Goal: Check status

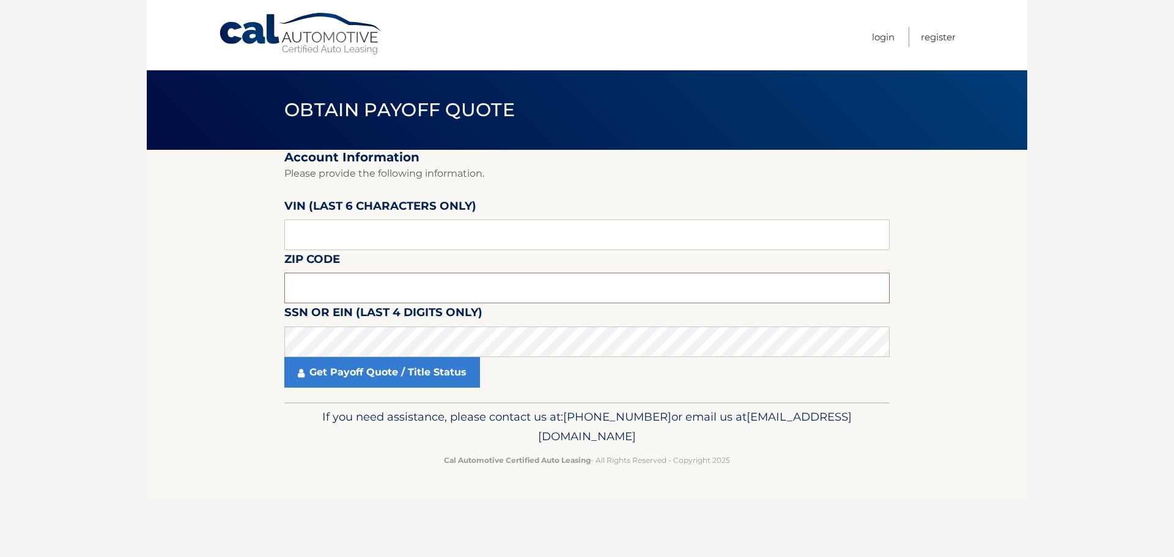
click at [301, 295] on input "text" at bounding box center [587, 288] width 606 height 31
click at [0, 165] on body "Cal Automotive Menu Login Register Obtain Payoff Quote" at bounding box center [587, 278] width 1174 height 557
click at [374, 294] on input "text" at bounding box center [587, 288] width 606 height 31
type input "11798"
click at [337, 228] on input "text" at bounding box center [587, 235] width 606 height 31
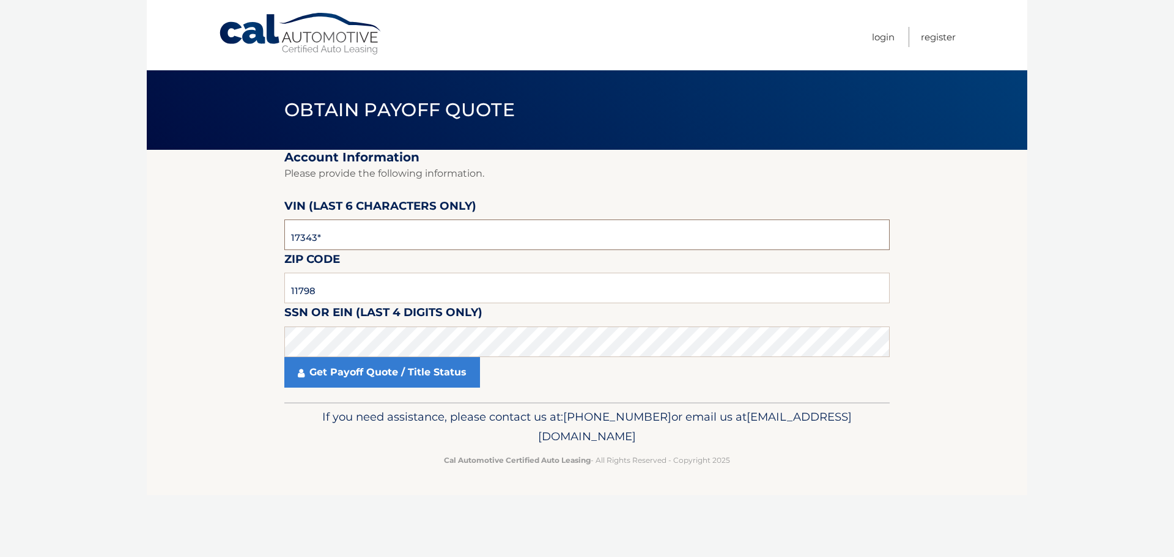
type input "173434"
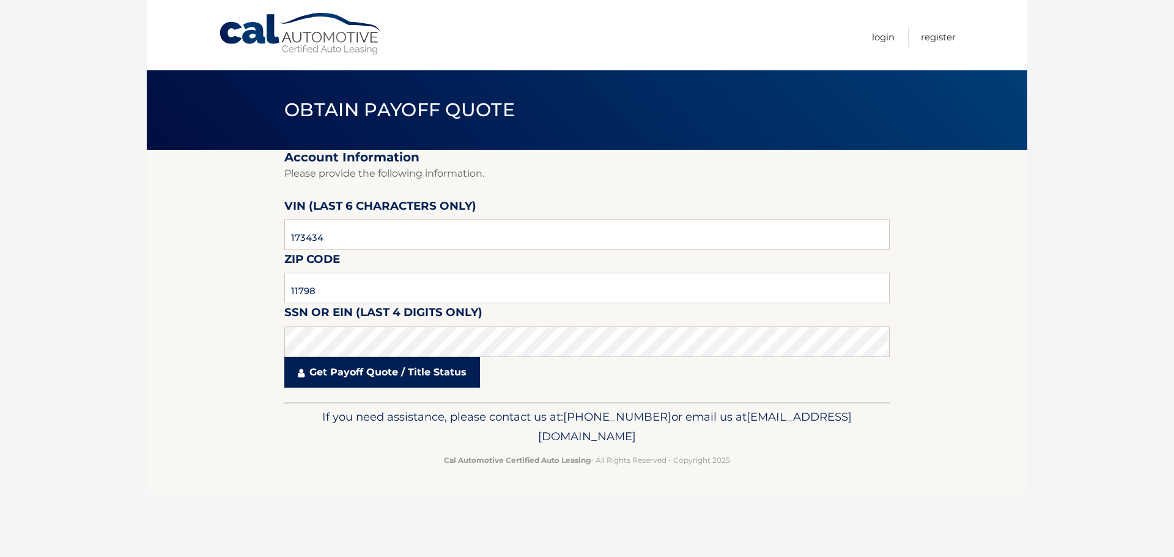
click at [391, 365] on link "Get Payoff Quote / Title Status" at bounding box center [382, 372] width 196 height 31
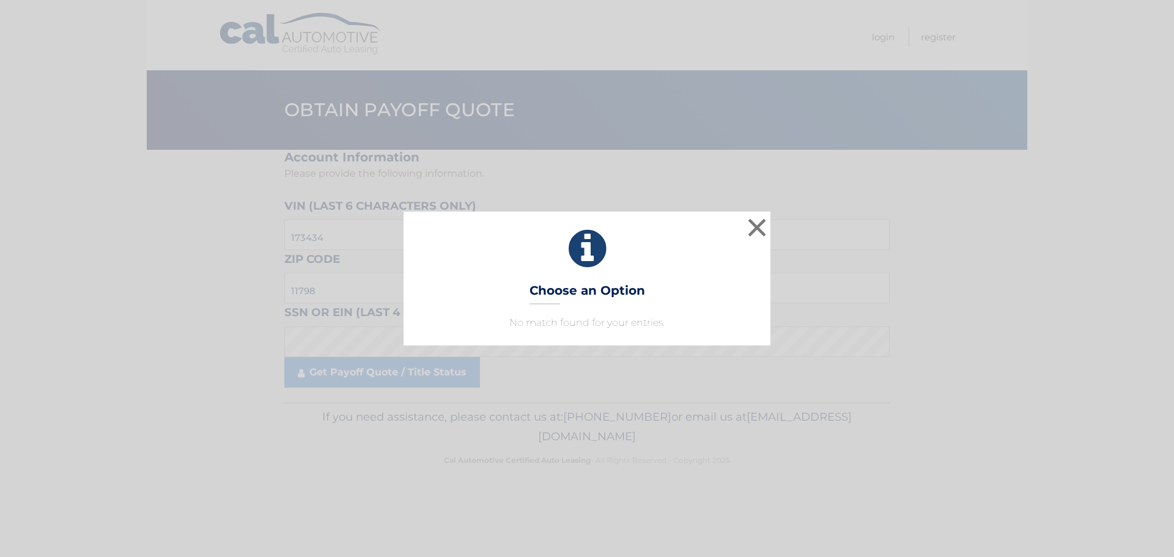
click at [566, 318] on p "No match found for your entries." at bounding box center [587, 323] width 336 height 15
click at [757, 220] on button "×" at bounding box center [757, 227] width 24 height 24
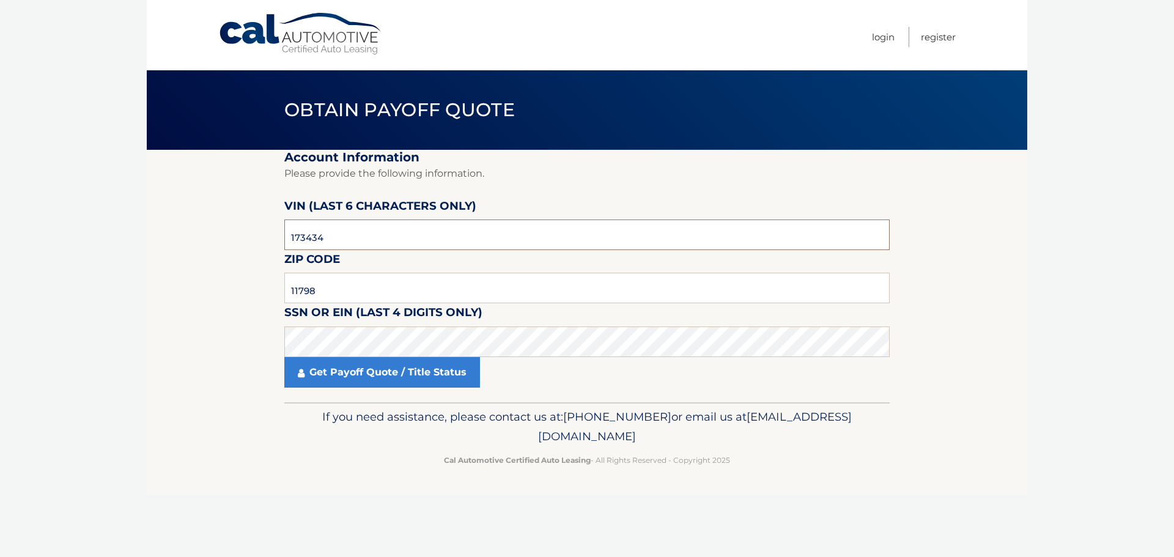
click at [369, 243] on input "173434" at bounding box center [587, 235] width 606 height 31
type input "173434"
click at [339, 293] on input "11798" at bounding box center [587, 288] width 606 height 31
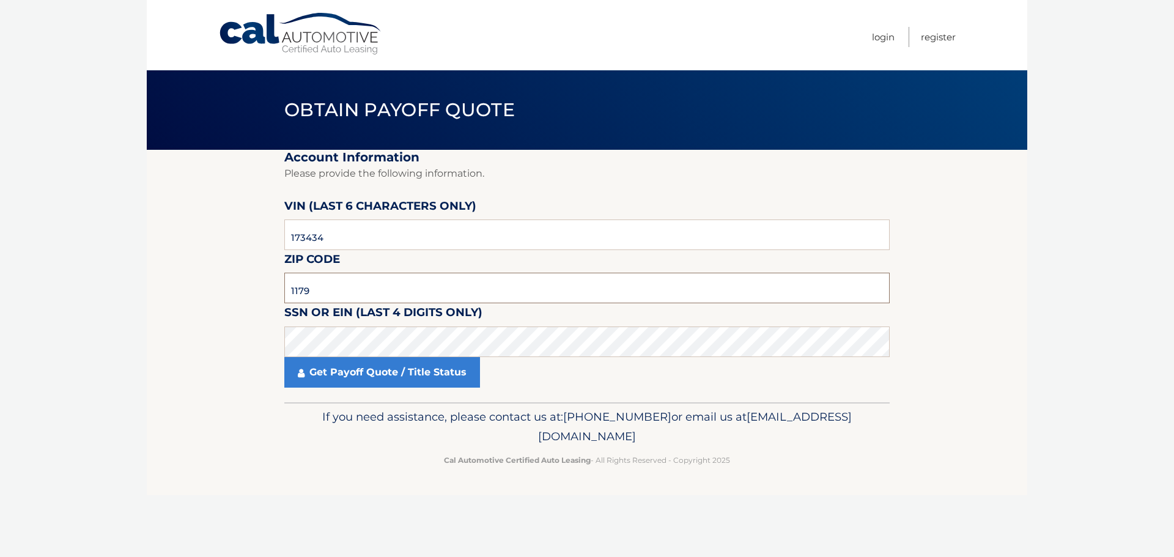
type input "11798"
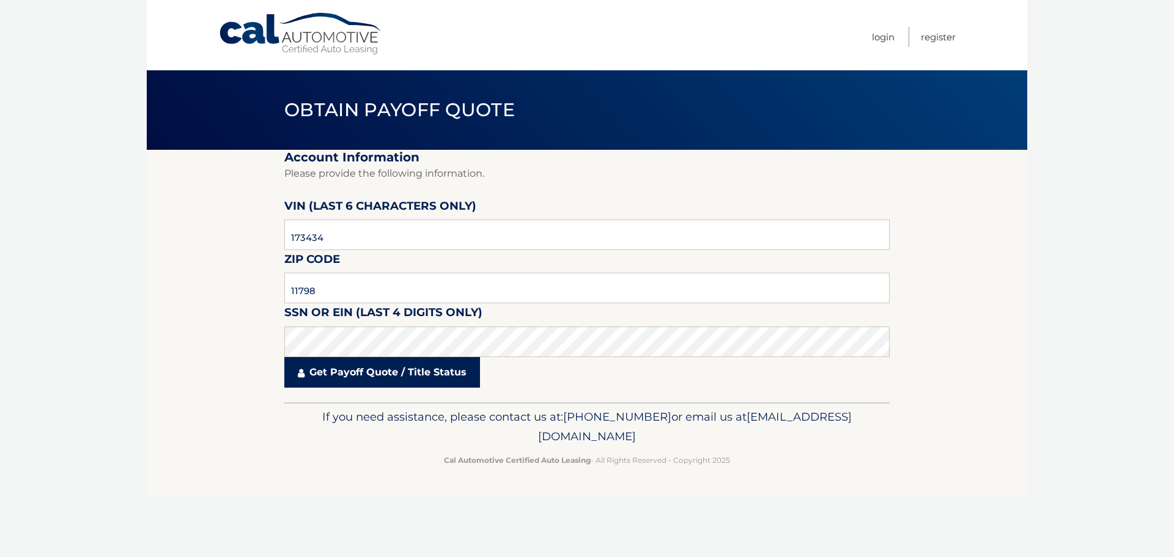
click at [373, 373] on link "Get Payoff Quote / Title Status" at bounding box center [382, 372] width 196 height 31
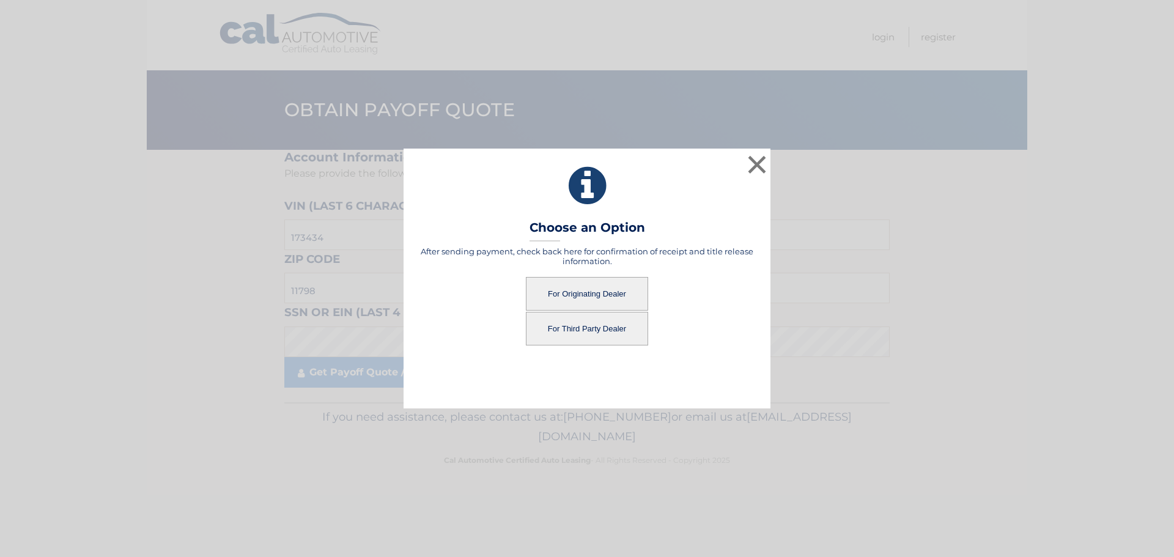
click at [587, 327] on button "For Third Party Dealer" at bounding box center [587, 329] width 122 height 34
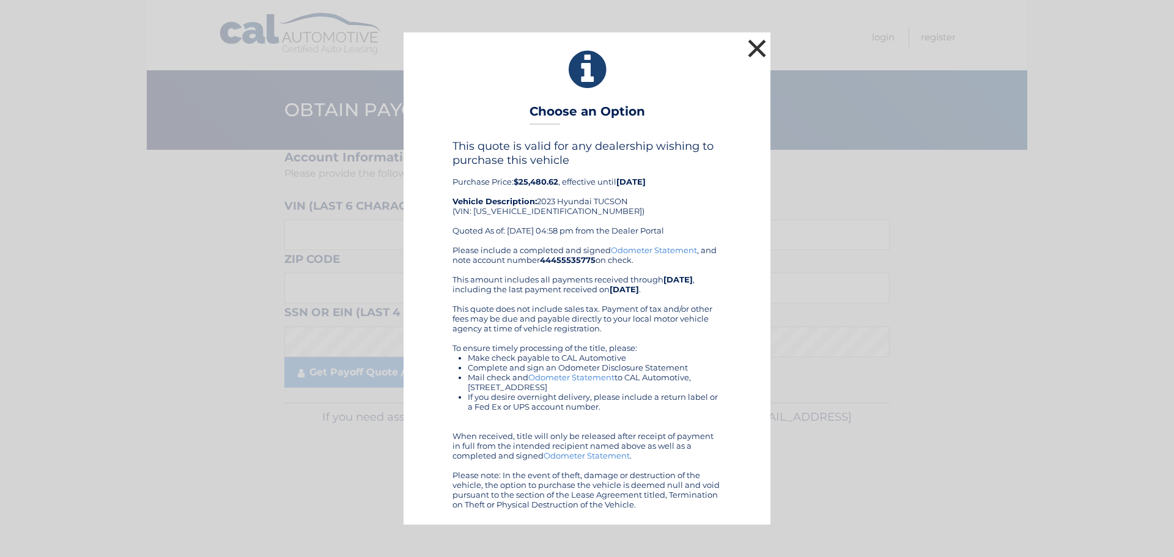
click at [755, 47] on button "×" at bounding box center [757, 48] width 24 height 24
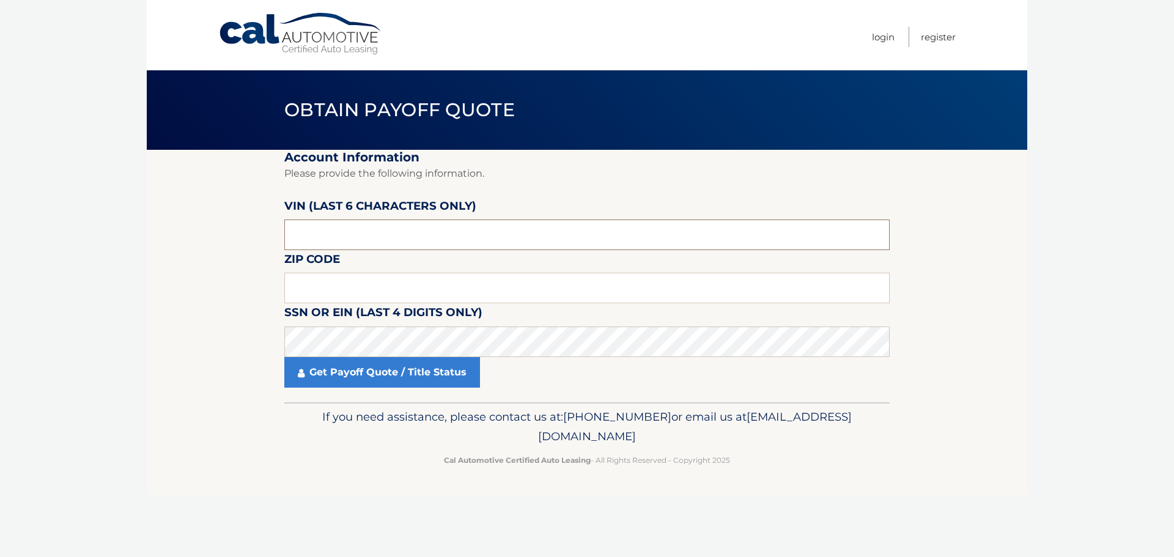
click at [469, 236] on input "text" at bounding box center [587, 235] width 606 height 31
type input "173434"
click at [319, 287] on input "text" at bounding box center [587, 288] width 606 height 31
type input "11798"
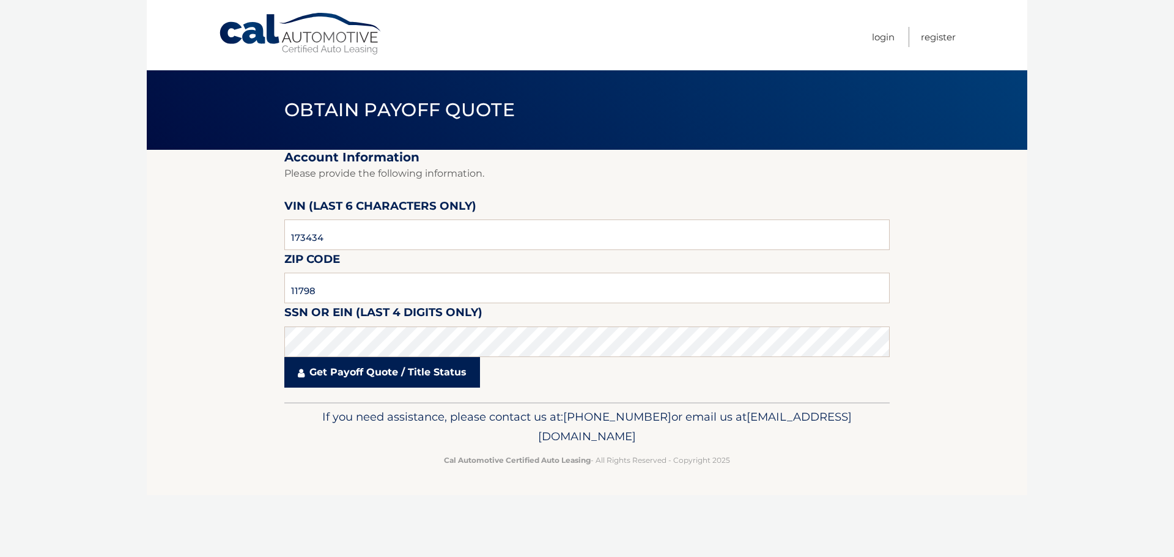
click at [344, 375] on link "Get Payoff Quote / Title Status" at bounding box center [382, 372] width 196 height 31
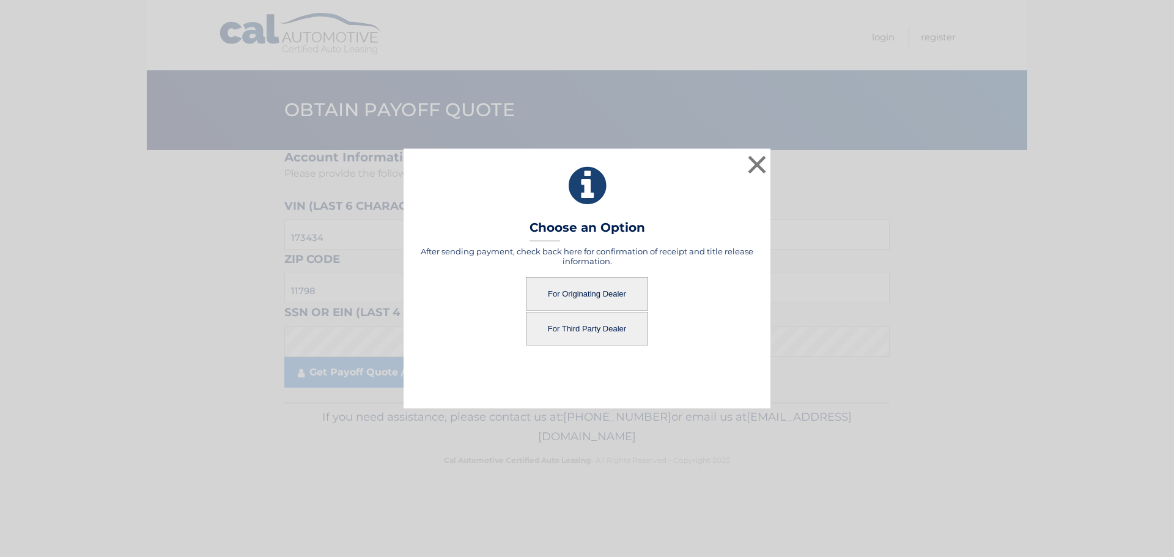
click at [595, 294] on button "For Originating Dealer" at bounding box center [587, 294] width 122 height 34
click at [584, 289] on button "For Originating Dealer" at bounding box center [587, 294] width 122 height 34
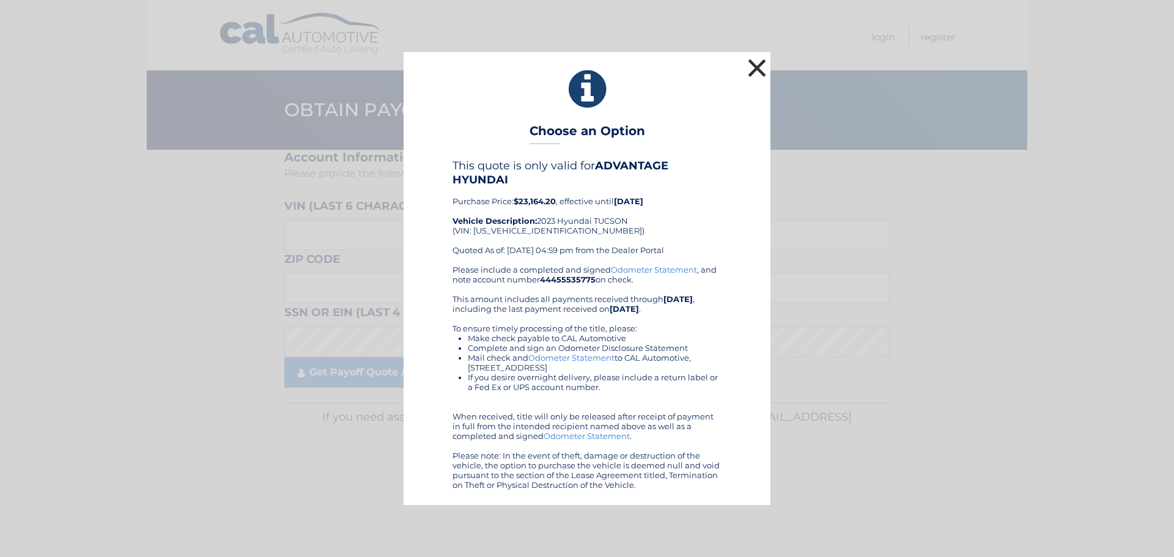
click at [759, 62] on button "×" at bounding box center [757, 68] width 24 height 24
